Goal: Contribute content

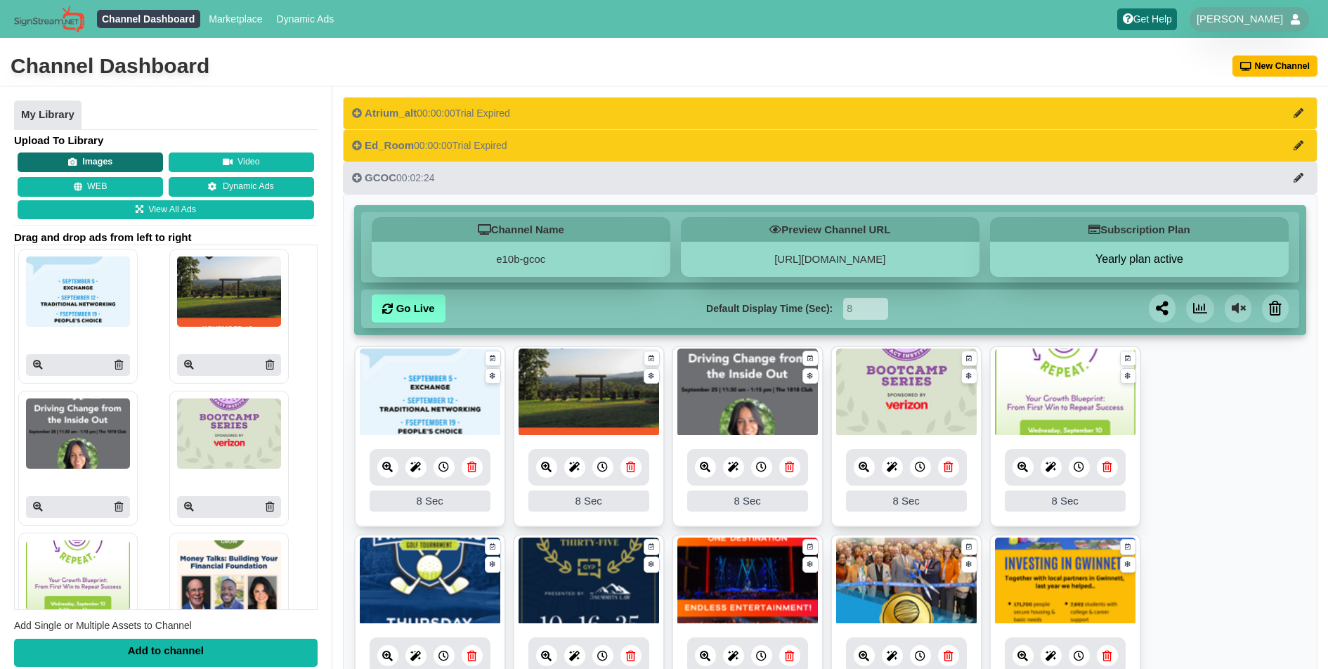
click at [91, 162] on button "Images" at bounding box center [90, 162] width 145 height 20
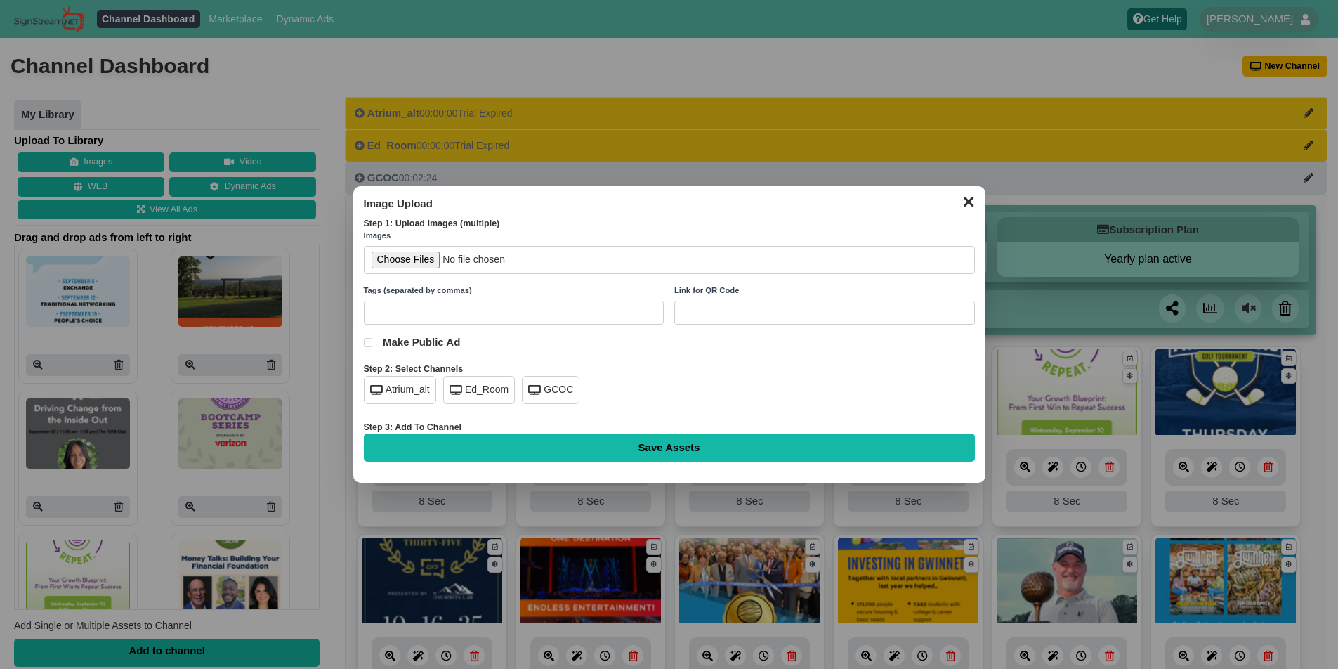
click at [536, 389] on icon at bounding box center [534, 390] width 13 height 10
click at [401, 261] on input "file" at bounding box center [669, 260] width 611 height 29
type input "C:\fakepath\gcf-gtr-[DATE]-lobby-2.png"
click at [632, 443] on input "Save Assets" at bounding box center [669, 447] width 611 height 28
type input "Saving..."
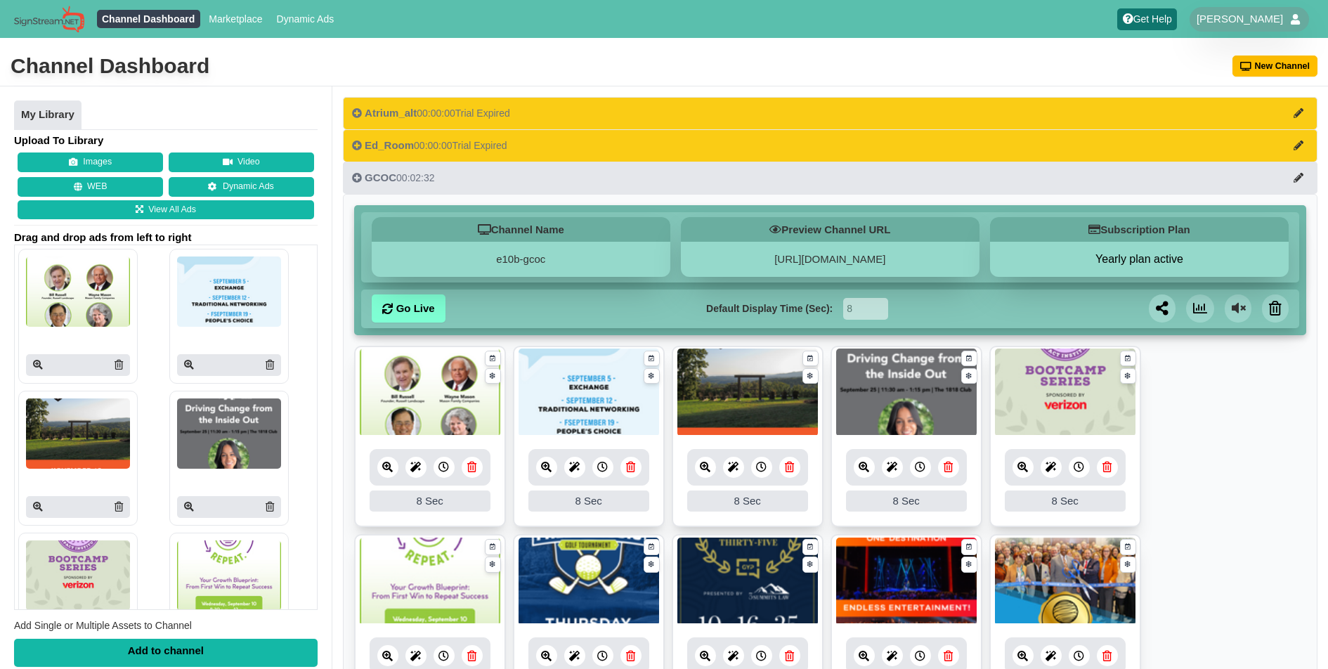
scroll to position [550, 0]
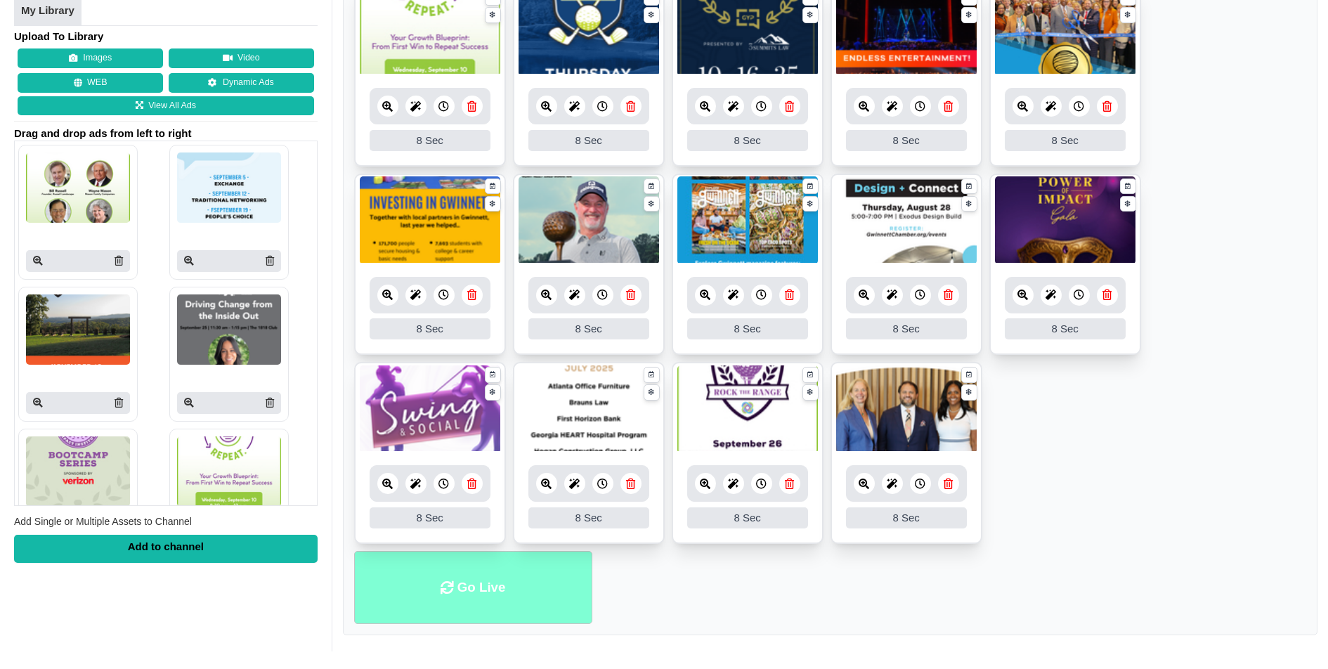
click at [486, 572] on li "Go Live" at bounding box center [473, 588] width 238 height 74
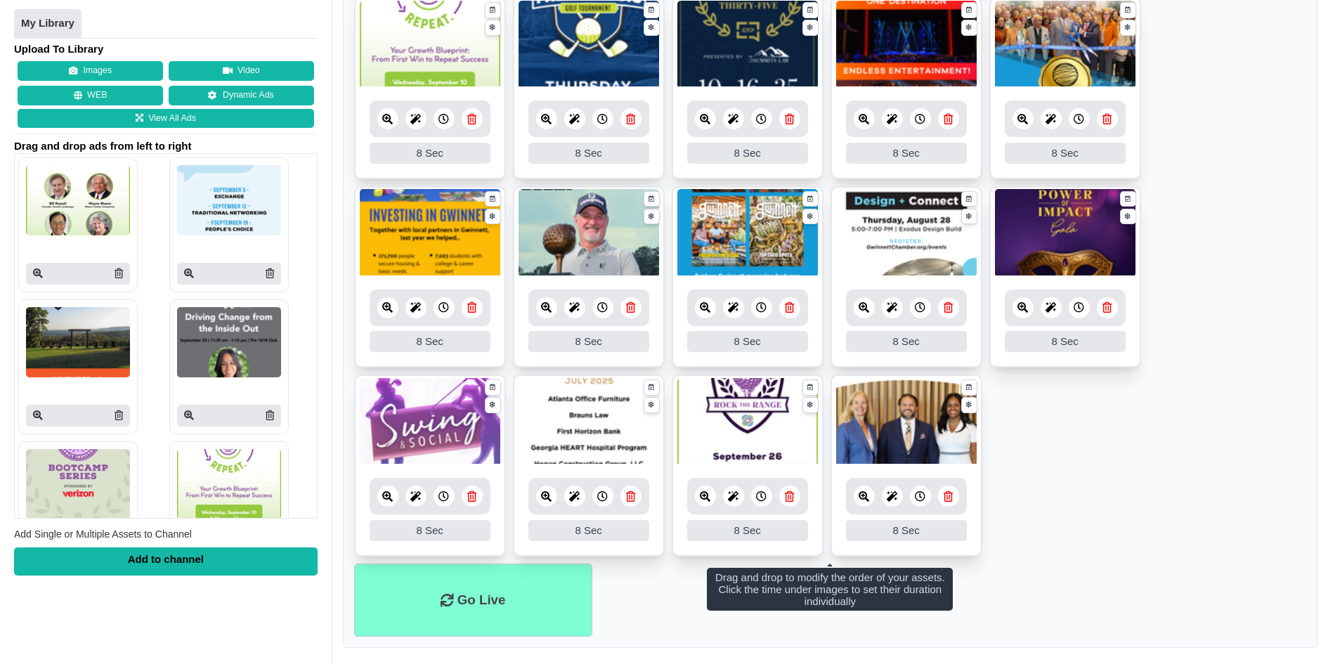
scroll to position [550, 0]
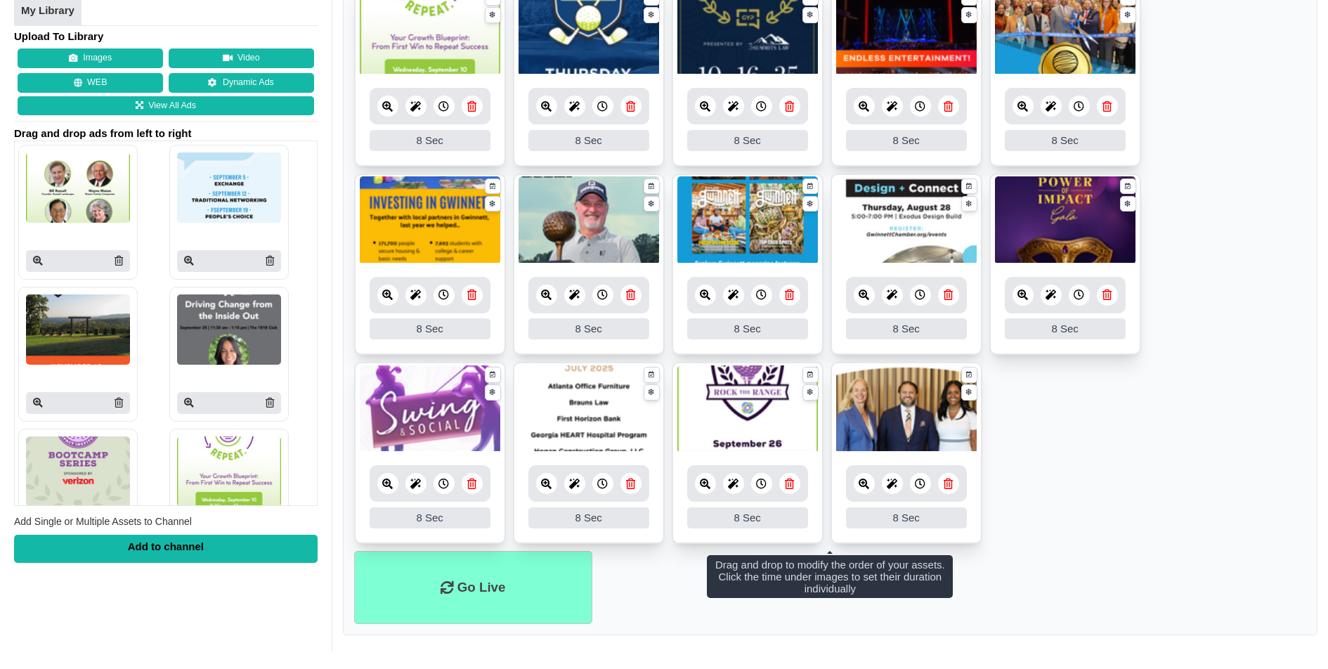
click at [1256, 93] on ul "8 8 Sec Fade In Scale In Swirl In Slide In Slide Elliptic Roll In Swing In Save…" at bounding box center [830, 173] width 952 height 754
